Goal: Transaction & Acquisition: Purchase product/service

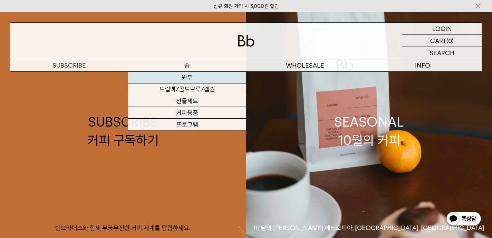
click at [181, 83] on link "원두" at bounding box center [187, 78] width 118 height 12
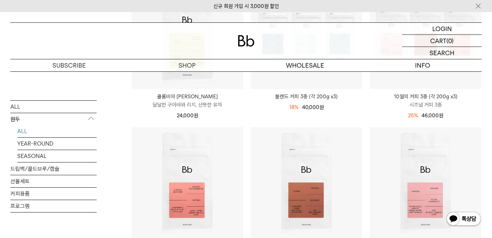
scroll to position [100, 0]
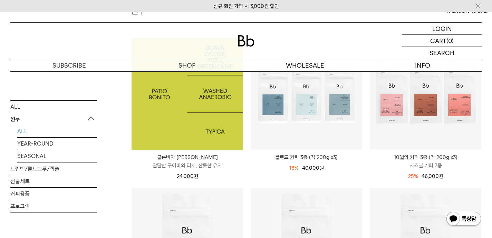
click at [209, 115] on img at bounding box center [188, 94] width 112 height 112
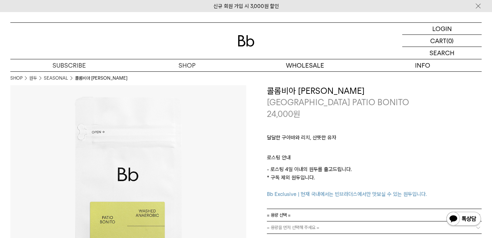
scroll to position [15, 0]
